Goal: Task Accomplishment & Management: Manage account settings

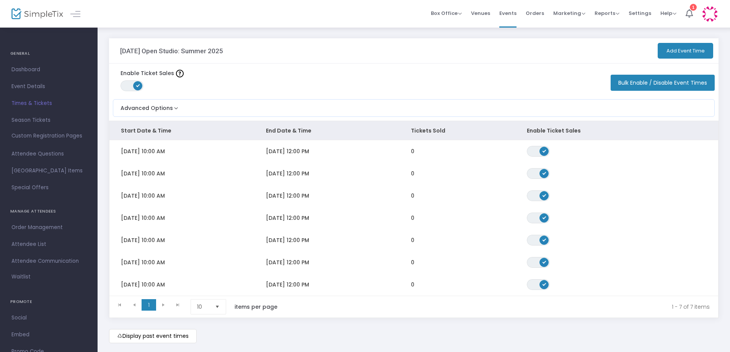
click at [42, 103] on span "Times & Tickets" at bounding box center [48, 103] width 75 height 10
click at [29, 87] on span "Event Details" at bounding box center [48, 87] width 75 height 10
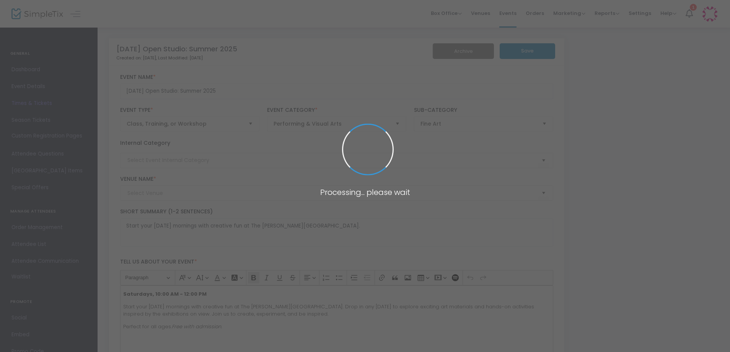
type input "[GEOGRAPHIC_DATA]"
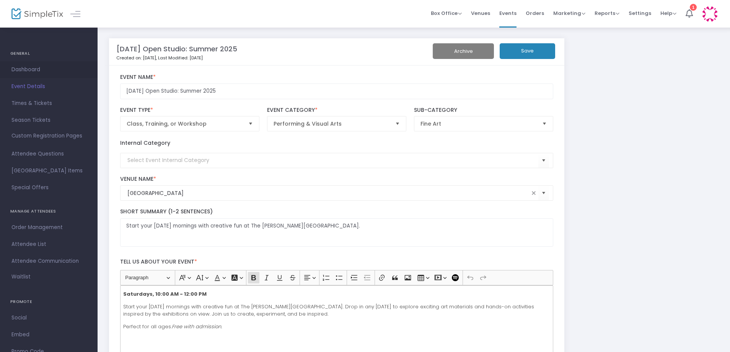
click at [28, 67] on span "Dashboard" at bounding box center [48, 70] width 75 height 10
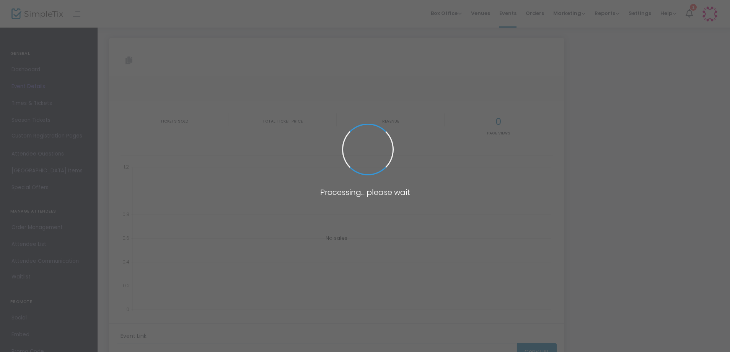
type input "[URL][DOMAIN_NAME][DATE]"
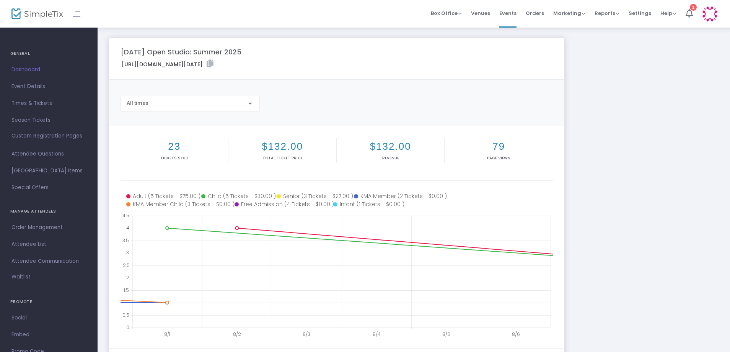
click at [35, 69] on span "Dashboard" at bounding box center [48, 70] width 75 height 10
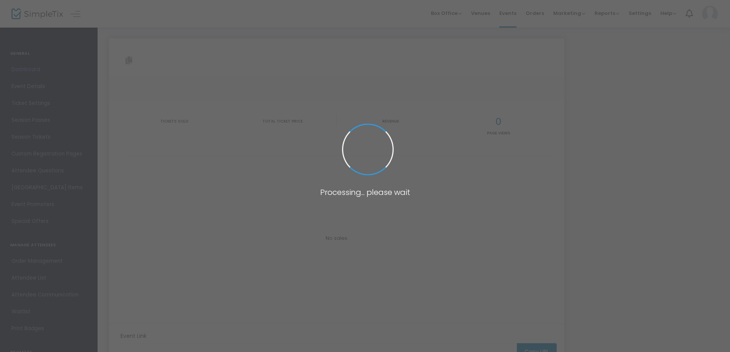
type input "[URL][DOMAIN_NAME][DATE]"
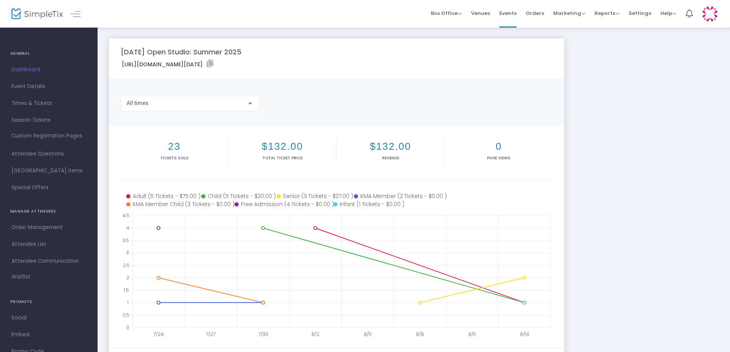
click at [49, 15] on img at bounding box center [37, 13] width 52 height 11
